Goal: Submit feedback/report problem

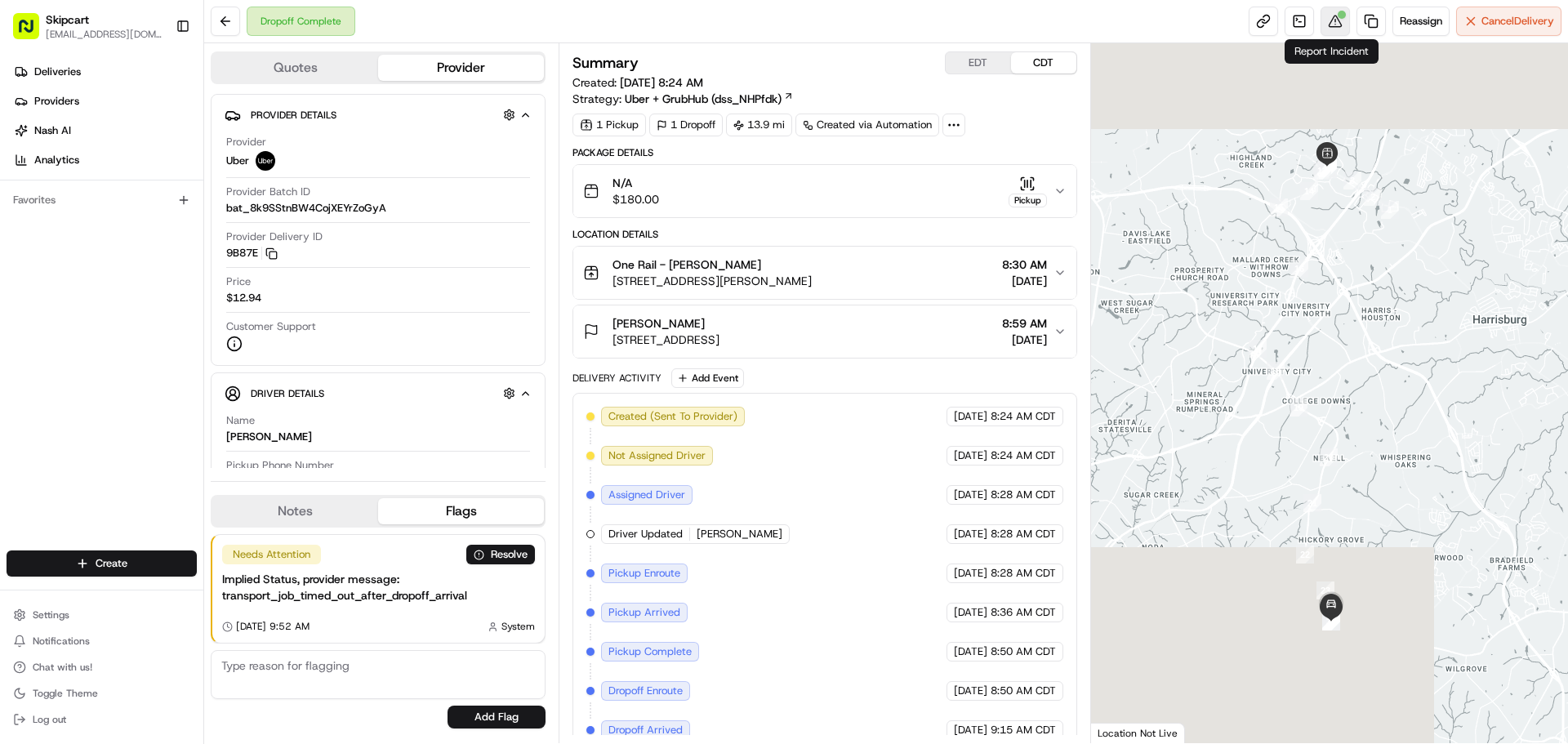
click at [1331, 15] on button at bounding box center [1335, 21] width 29 height 29
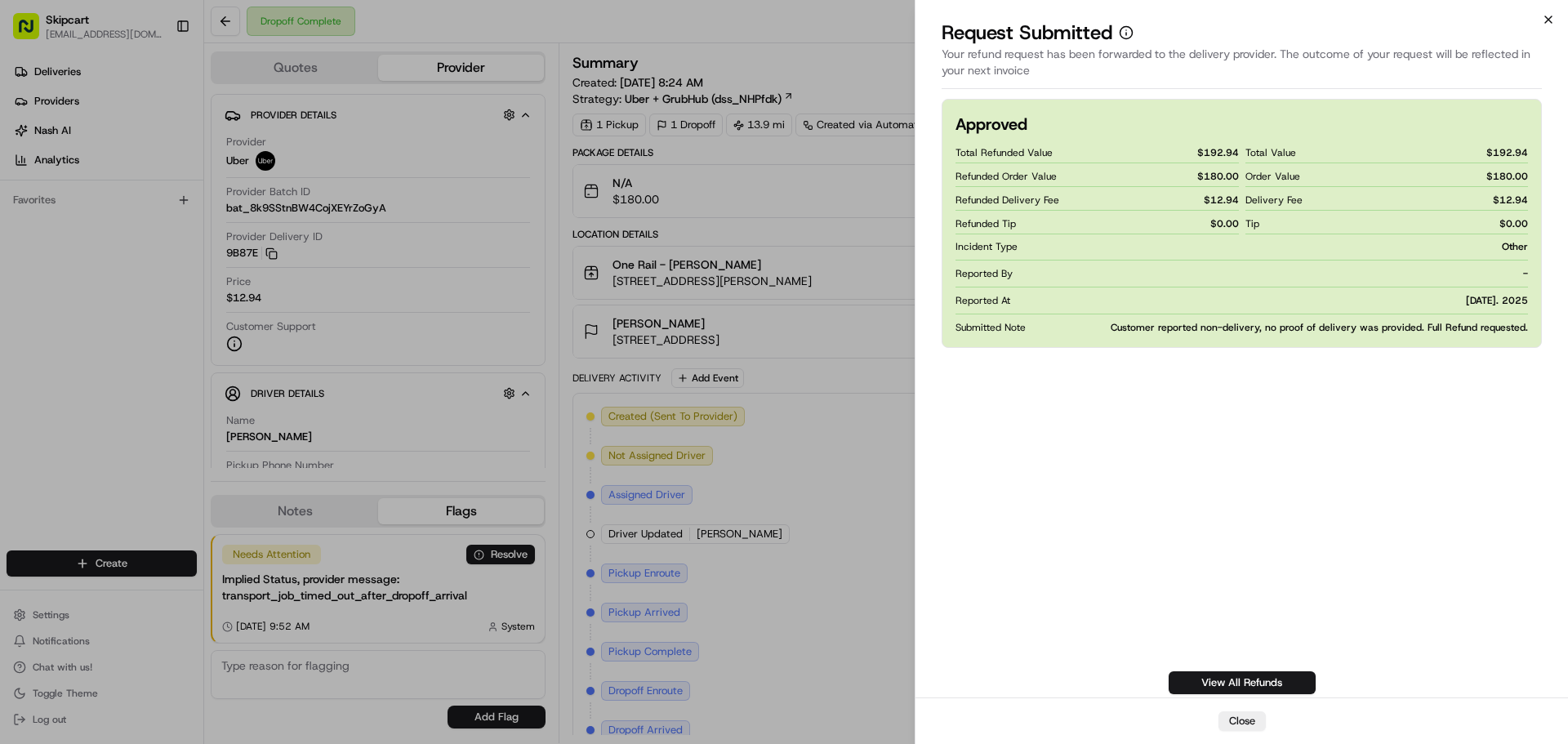
click at [1550, 19] on icon "button" at bounding box center [1547, 19] width 13 height 13
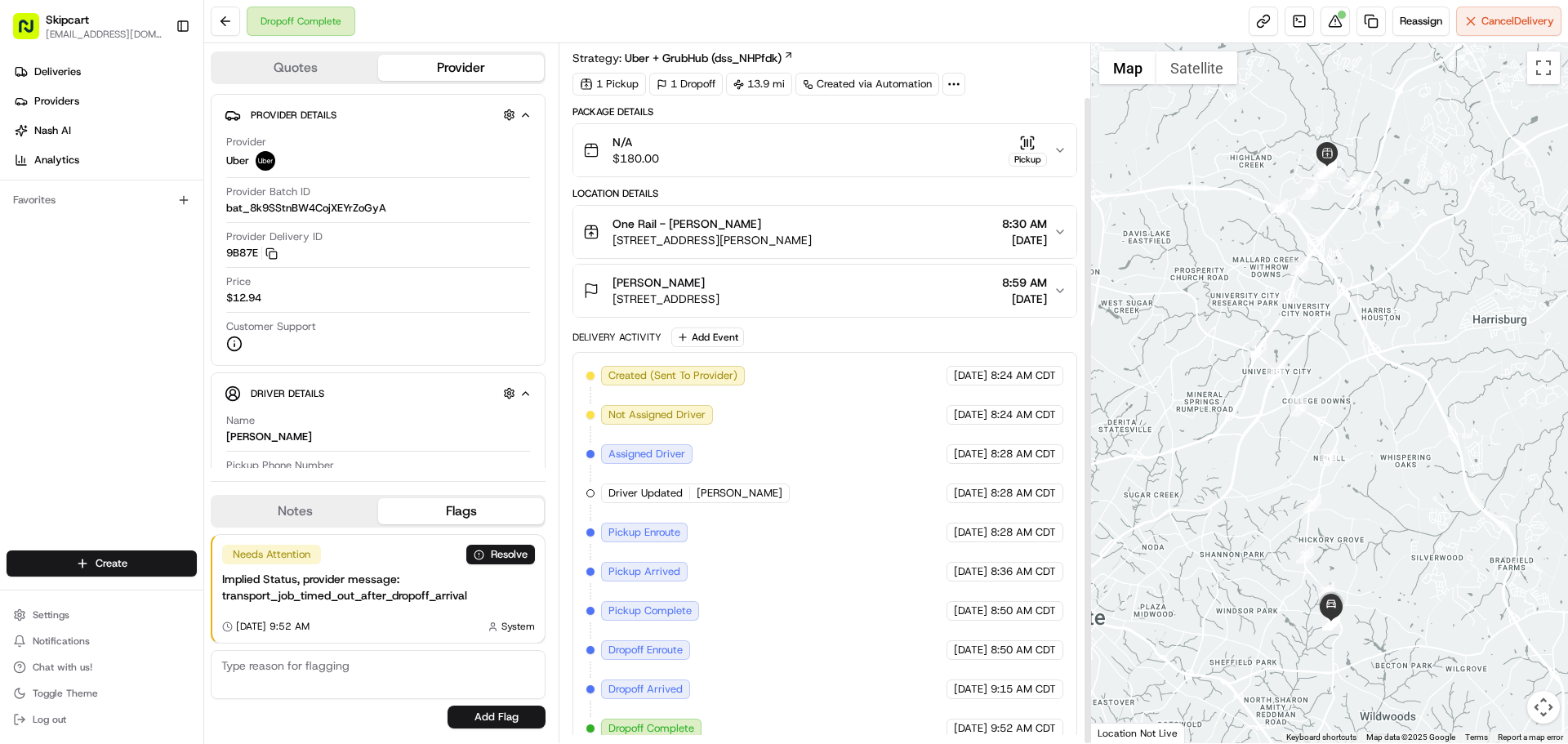
scroll to position [58, 0]
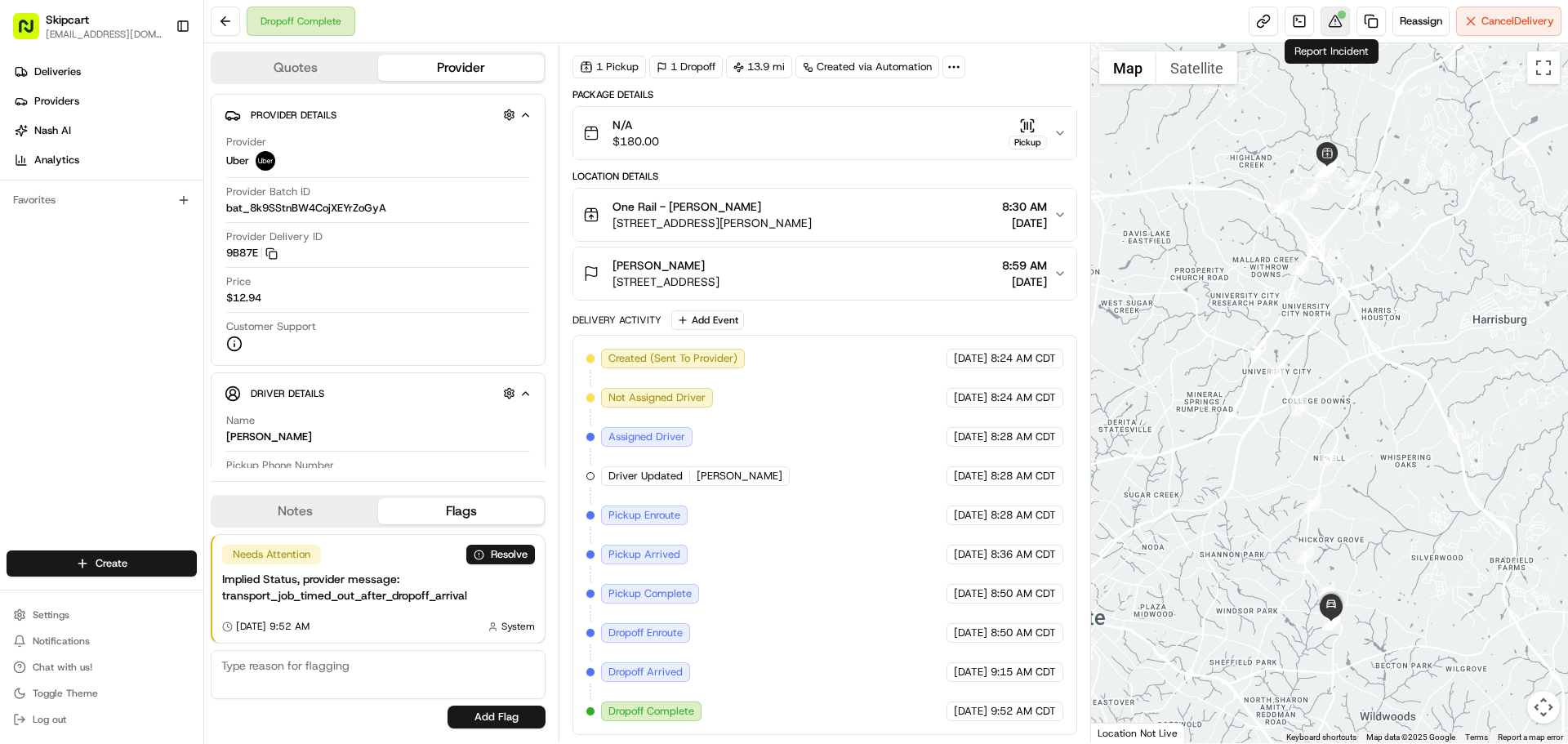
click at [1326, 25] on button at bounding box center [1335, 21] width 29 height 29
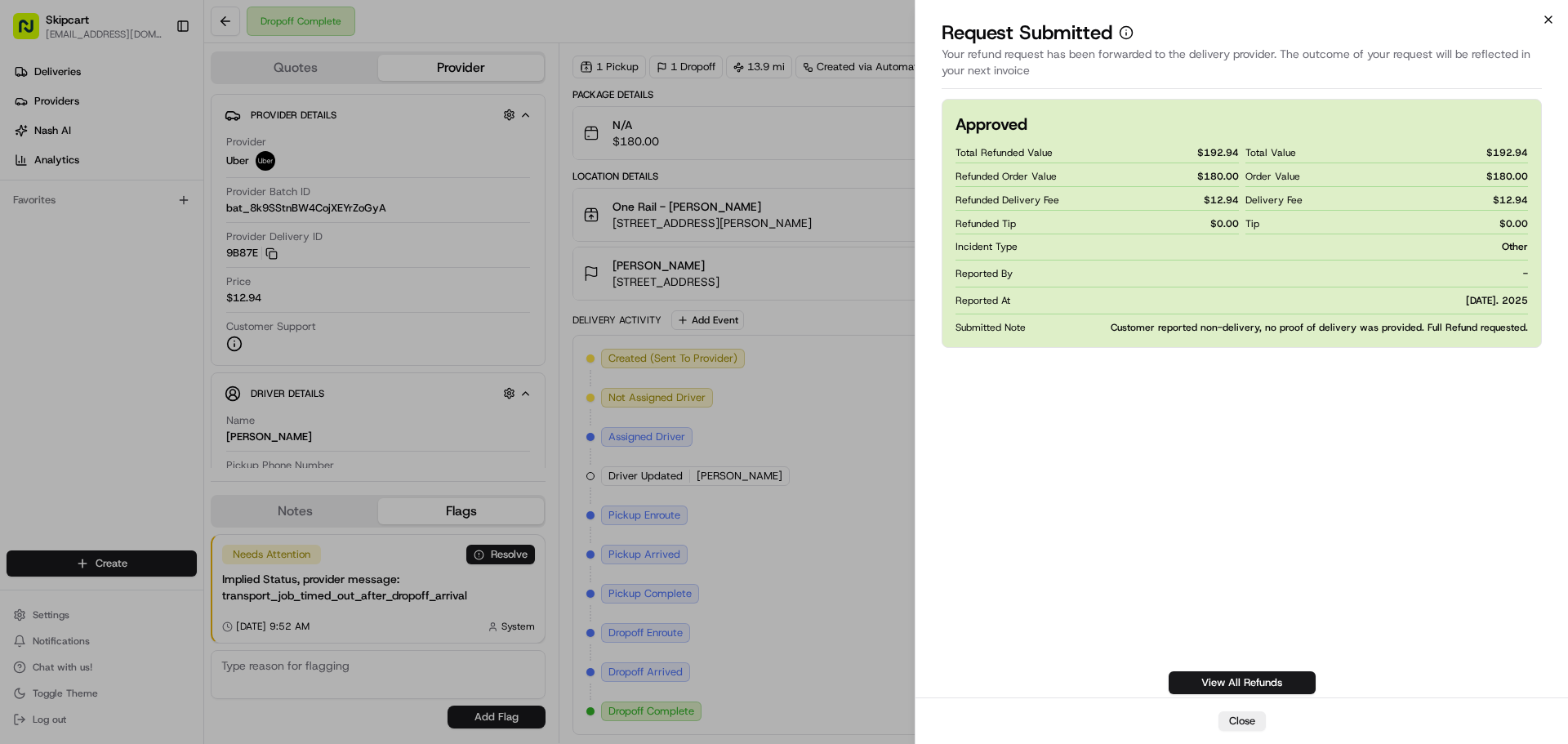
click at [1543, 22] on icon "button" at bounding box center [1547, 19] width 13 height 13
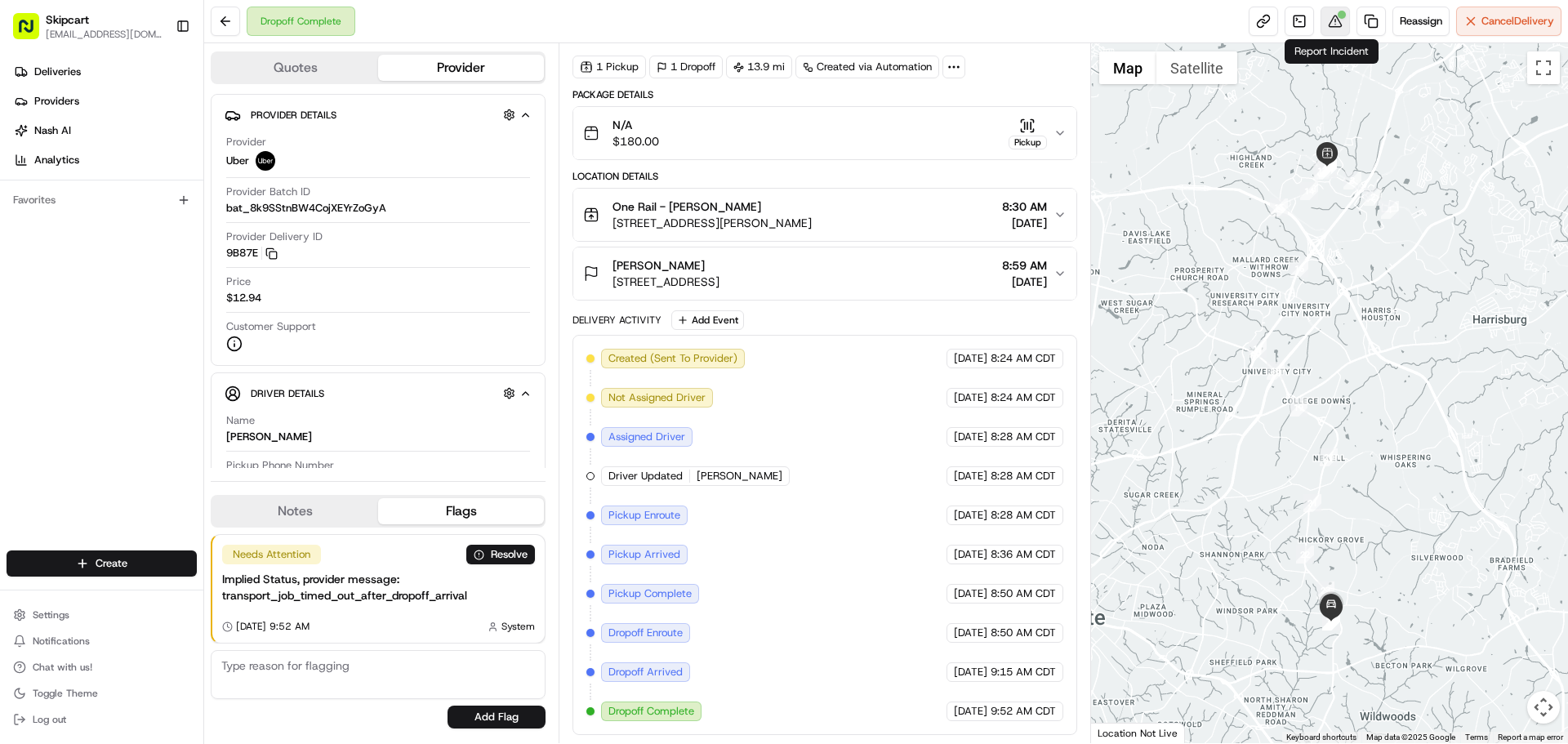
click at [1327, 15] on button at bounding box center [1335, 21] width 29 height 29
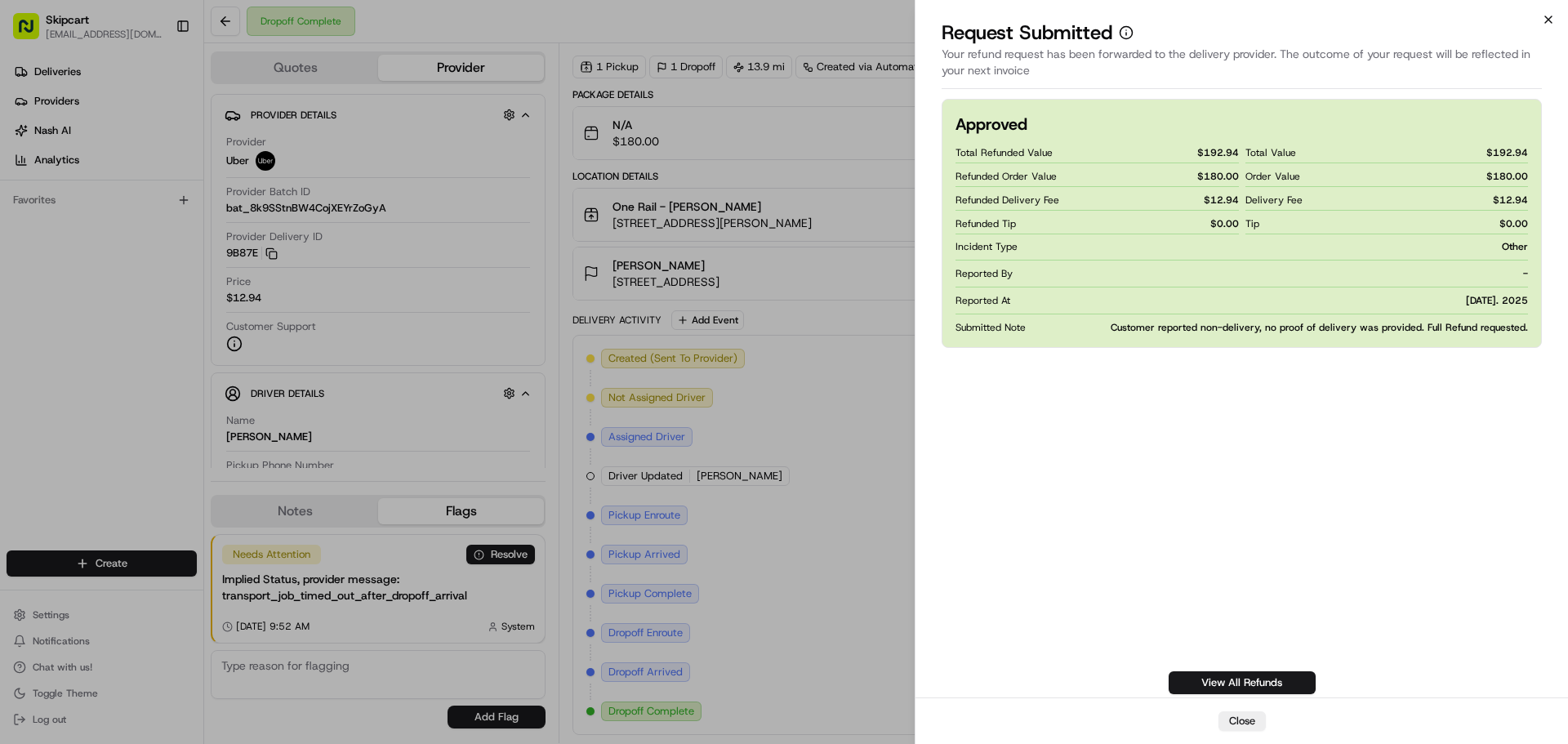
click at [1547, 21] on icon "button" at bounding box center [1547, 19] width 13 height 13
